Goal: Task Accomplishment & Management: Use online tool/utility

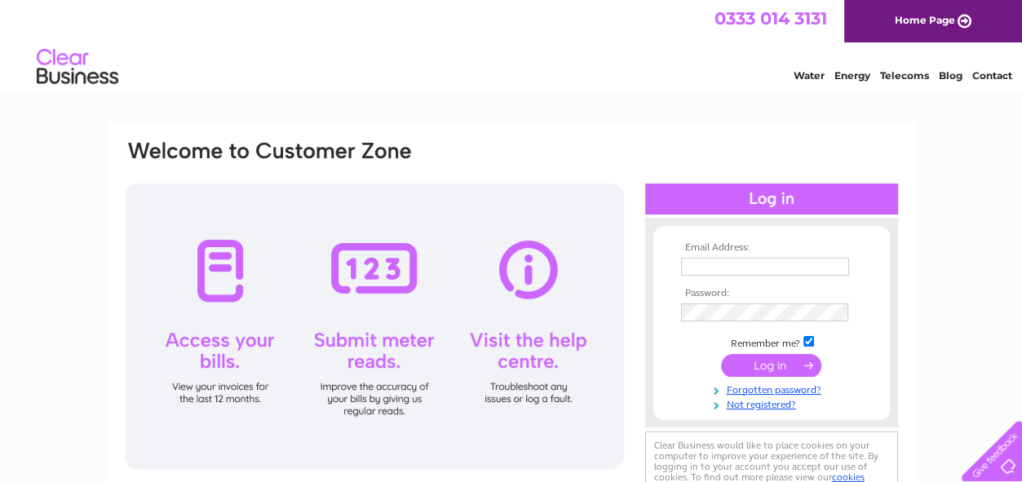
type input "[PERSON_NAME][EMAIL_ADDRESS][PERSON_NAME][DOMAIN_NAME]"
click at [763, 361] on input "submit" at bounding box center [771, 365] width 100 height 23
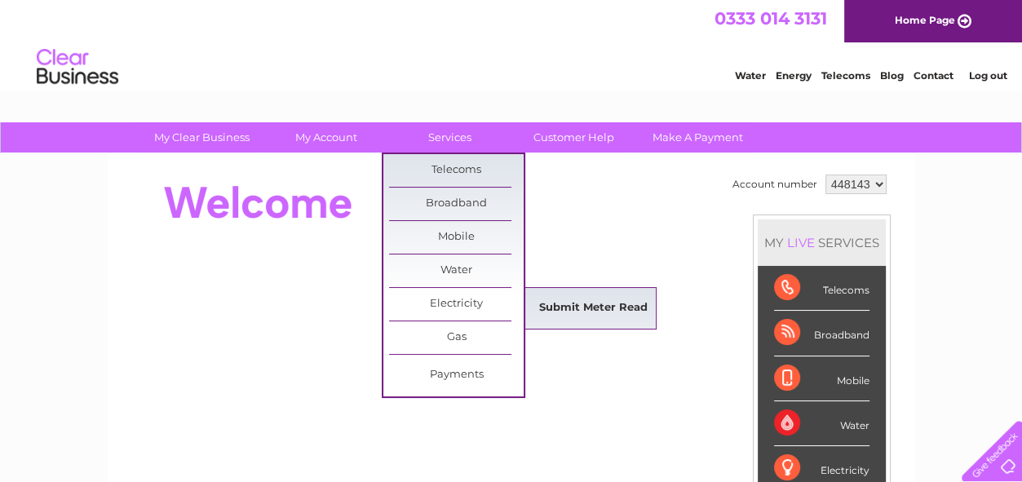
click at [595, 304] on link "Submit Meter Read" at bounding box center [593, 308] width 135 height 33
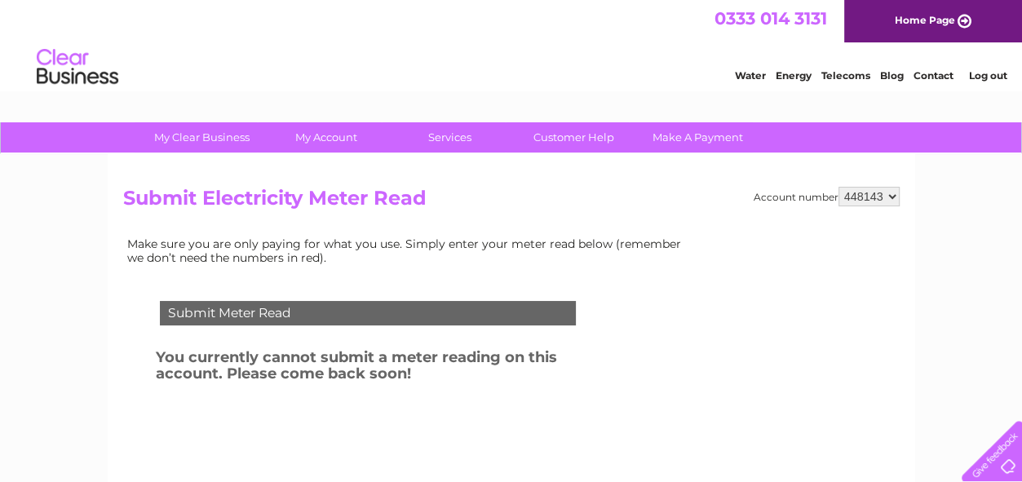
click at [1002, 78] on link "Log out" at bounding box center [987, 75] width 38 height 12
